Goal: Task Accomplishment & Management: Manage account settings

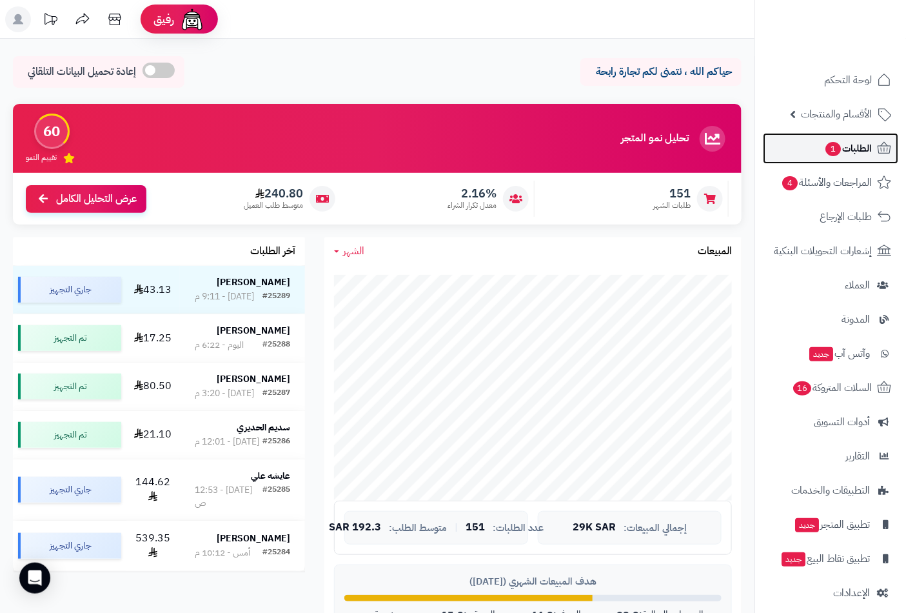
click at [851, 139] on span "الطلبات 1" at bounding box center [848, 148] width 48 height 18
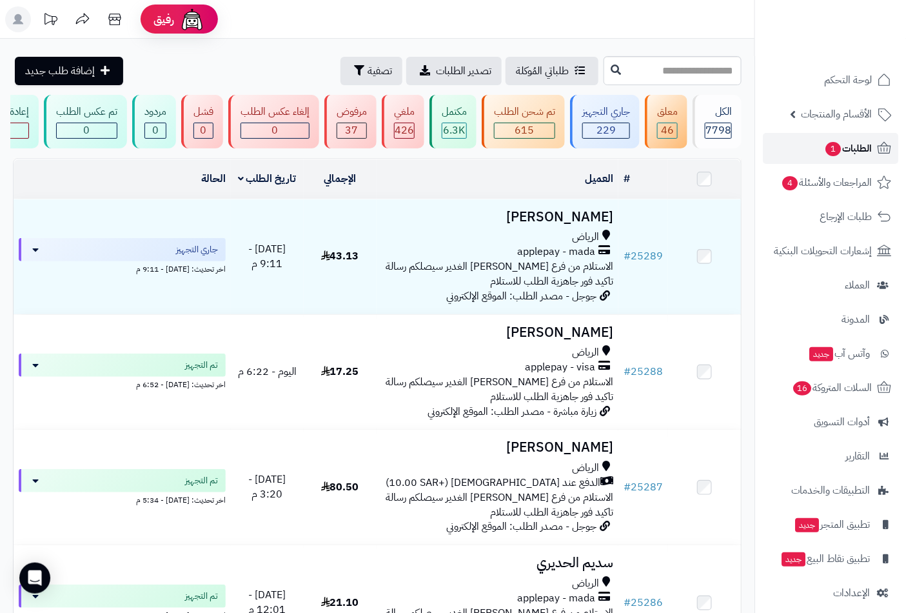
click at [845, 141] on span "الطلبات 1" at bounding box center [848, 148] width 48 height 18
click at [855, 137] on link "الطلبات 1" at bounding box center [830, 148] width 135 height 31
click at [859, 144] on span "الطلبات 1" at bounding box center [848, 148] width 48 height 18
click at [858, 137] on link "الطلبات 1" at bounding box center [830, 148] width 135 height 31
click at [865, 156] on span "الطلبات 1" at bounding box center [848, 148] width 48 height 18
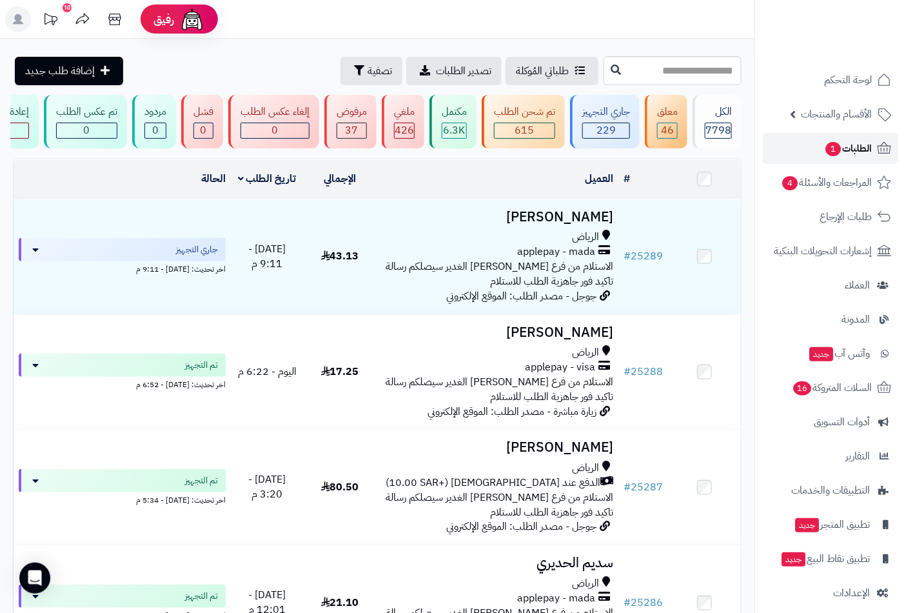
click at [865, 152] on span "الطلبات 1" at bounding box center [848, 148] width 48 height 18
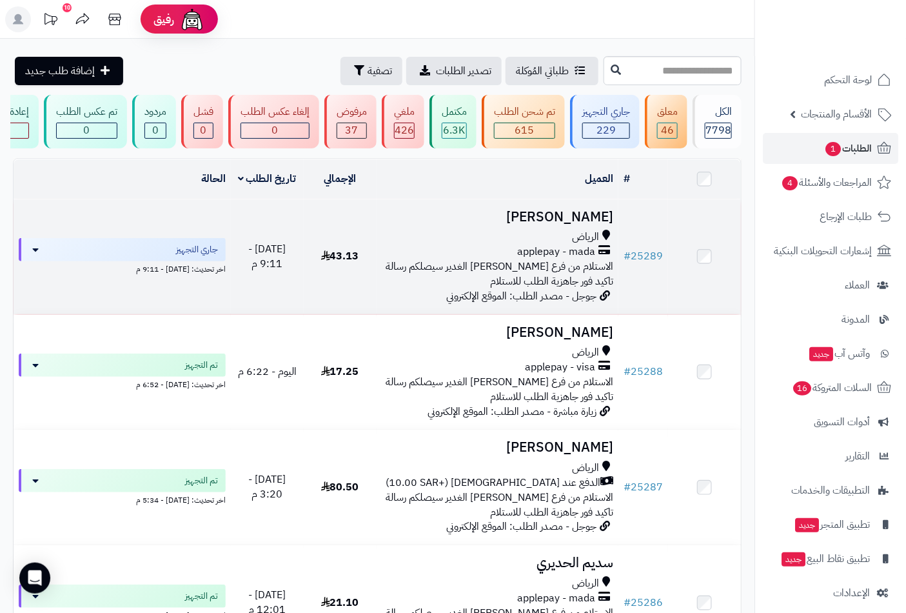
click at [566, 244] on div "الرياض" at bounding box center [498, 237] width 232 height 15
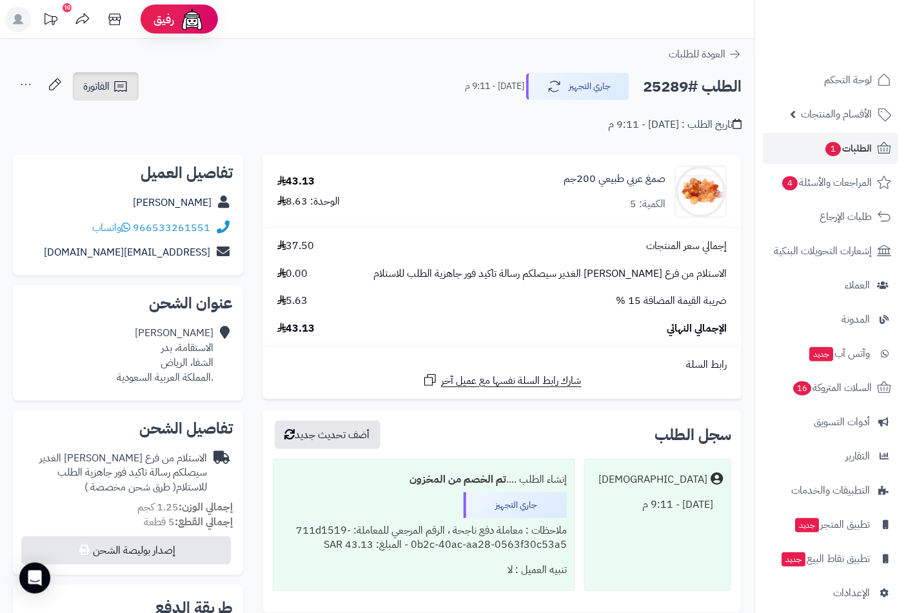
click at [115, 79] on icon at bounding box center [120, 86] width 15 height 15
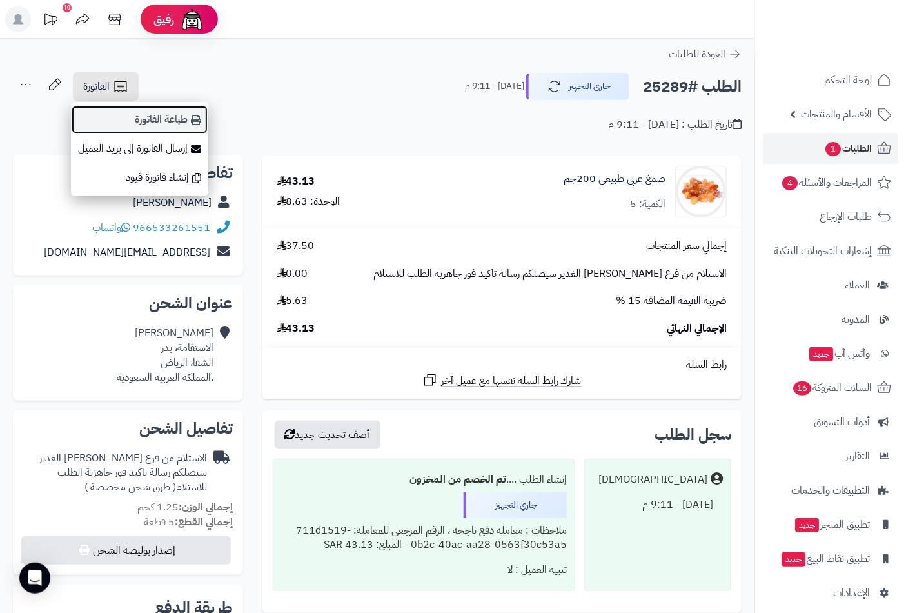
click at [176, 120] on link "طباعة الفاتورة" at bounding box center [139, 119] width 137 height 29
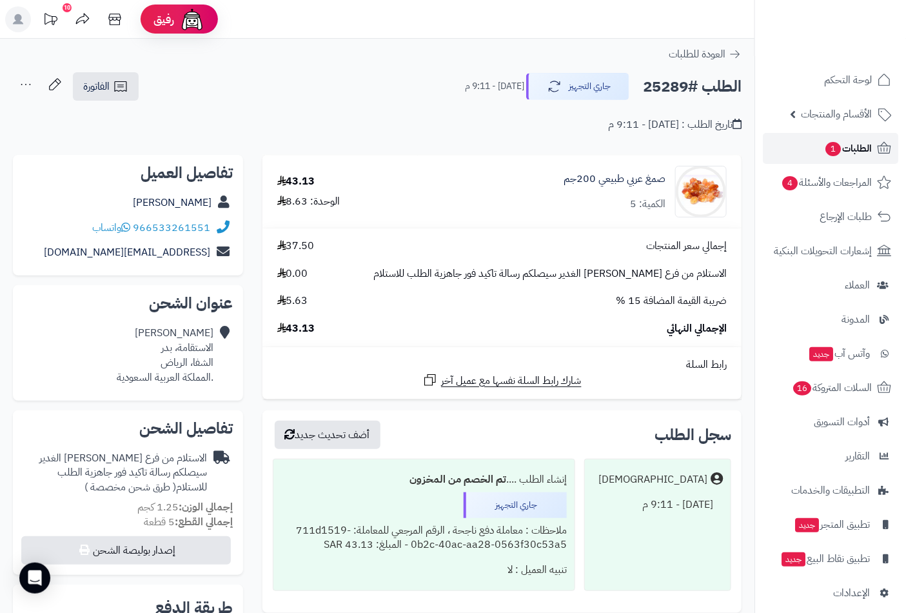
click at [843, 148] on span "الطلبات 1" at bounding box center [848, 148] width 48 height 18
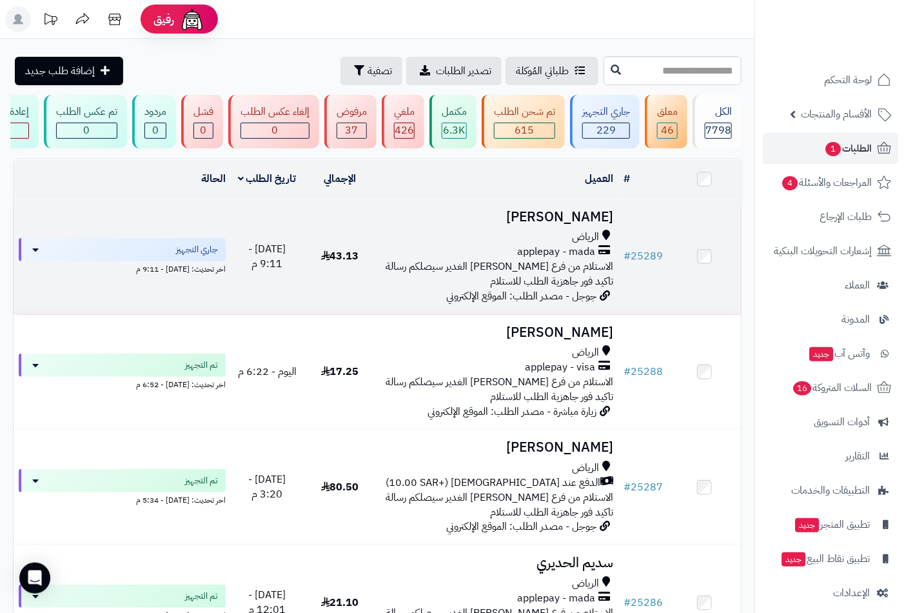
click at [539, 289] on span "الاستلام من فرع [PERSON_NAME] الغدير سيصلكم رسالة تاكيد فور جاهزية الطلب للاستل…" at bounding box center [500, 274] width 228 height 30
